Goal: Task Accomplishment & Management: Manage account settings

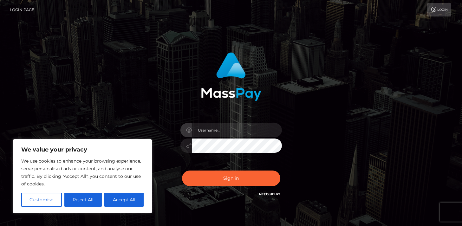
type input "[EMAIL_ADDRESS][DOMAIN_NAME]"
click at [182, 170] on button "Sign in" at bounding box center [231, 178] width 98 height 16
click at [132, 201] on button "Accept All" at bounding box center [123, 200] width 39 height 14
checkbox input "true"
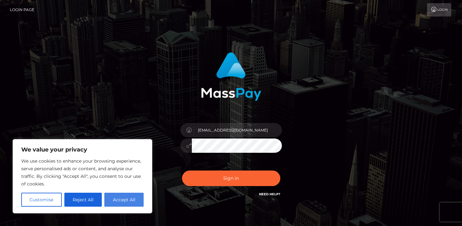
checkbox input "true"
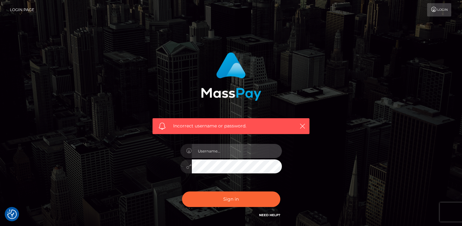
click at [231, 148] on input "text" at bounding box center [237, 151] width 90 height 14
type input "[EMAIL_ADDRESS][DOMAIN_NAME]"
click at [182, 191] on button "Sign in" at bounding box center [231, 199] width 98 height 16
click at [277, 216] on link "Need Help?" at bounding box center [269, 215] width 21 height 4
click at [301, 125] on icon "button" at bounding box center [302, 126] width 6 height 6
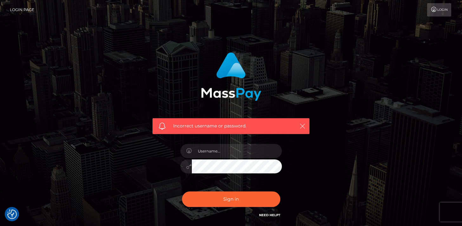
scroll to position [51, 0]
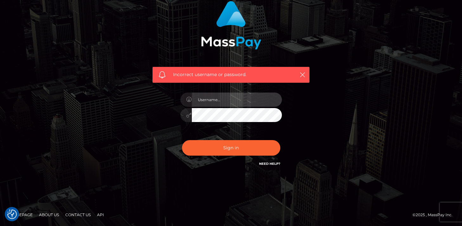
click at [221, 102] on input "text" at bounding box center [237, 99] width 90 height 14
type input "louisaknight@protonmail.ch"
click at [182, 140] on button "Sign in" at bounding box center [231, 148] width 98 height 16
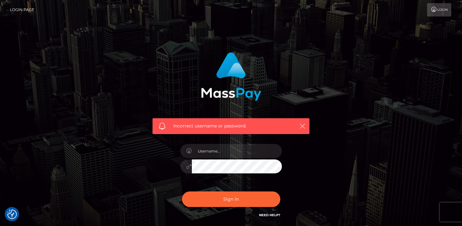
click at [301, 126] on icon "button" at bounding box center [302, 126] width 6 height 6
click at [270, 215] on link "Need Help?" at bounding box center [269, 215] width 21 height 4
click at [302, 125] on icon "button" at bounding box center [302, 126] width 6 height 6
click at [301, 126] on icon "button" at bounding box center [302, 126] width 6 height 6
click at [302, 125] on icon "button" at bounding box center [302, 126] width 6 height 6
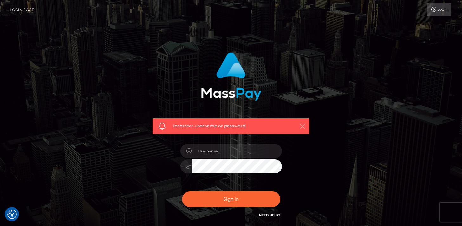
click at [303, 123] on icon "button" at bounding box center [302, 126] width 6 height 6
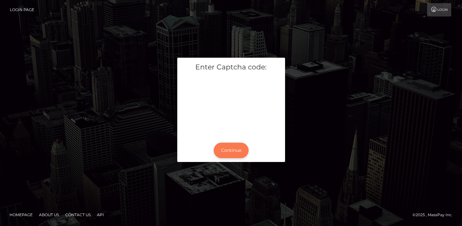
click at [234, 149] on button "Continue" at bounding box center [231, 151] width 35 height 16
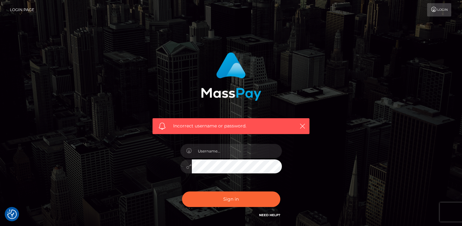
click at [274, 217] on div "Need Help?" at bounding box center [269, 216] width 21 height 8
click at [274, 215] on link "Need Help?" at bounding box center [269, 215] width 21 height 4
click at [274, 216] on link "Need Help?" at bounding box center [269, 215] width 21 height 4
click at [302, 128] on icon "button" at bounding box center [302, 126] width 6 height 6
click at [303, 126] on icon "button" at bounding box center [302, 126] width 6 height 6
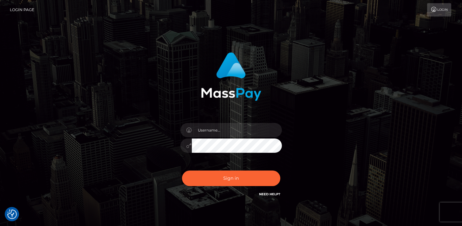
click at [438, 11] on link "Login" at bounding box center [439, 9] width 24 height 13
click at [274, 193] on link "Need Help?" at bounding box center [269, 194] width 21 height 4
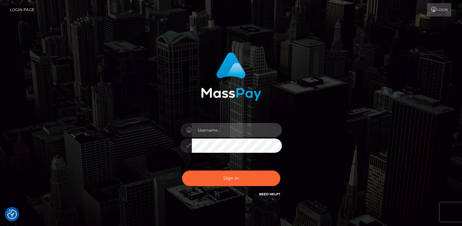
click at [227, 130] on input "text" at bounding box center [237, 130] width 90 height 14
type input "[EMAIL_ADDRESS][DOMAIN_NAME]"
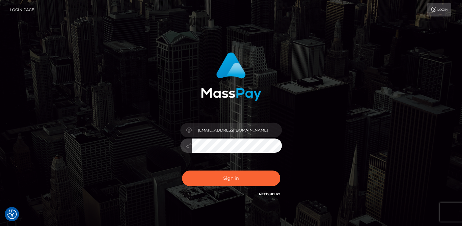
click at [182, 170] on button "Sign in" at bounding box center [231, 178] width 98 height 16
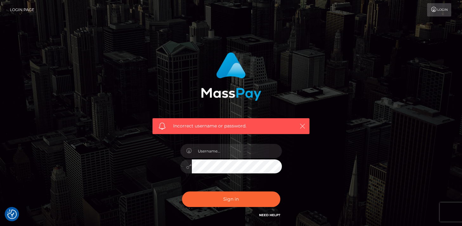
click at [304, 125] on icon "button" at bounding box center [302, 126] width 6 height 6
click at [210, 154] on input "text" at bounding box center [237, 151] width 90 height 14
click at [303, 128] on icon "button" at bounding box center [302, 126] width 6 height 6
click at [303, 127] on icon "button" at bounding box center [302, 126] width 6 height 6
click at [232, 148] on input "text" at bounding box center [237, 151] width 90 height 14
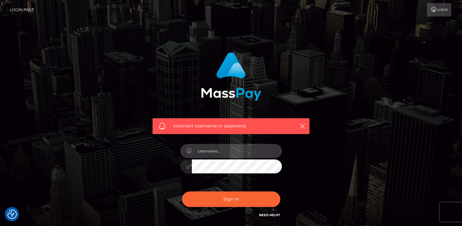
type input "[EMAIL_ADDRESS][DOMAIN_NAME]"
click at [182, 191] on button "Sign in" at bounding box center [231, 199] width 98 height 16
click at [240, 149] on input "text" at bounding box center [237, 151] width 90 height 14
type input "[EMAIL_ADDRESS][DOMAIN_NAME]"
click at [182, 191] on button "Sign in" at bounding box center [231, 199] width 98 height 16
